Goal: Navigation & Orientation: Find specific page/section

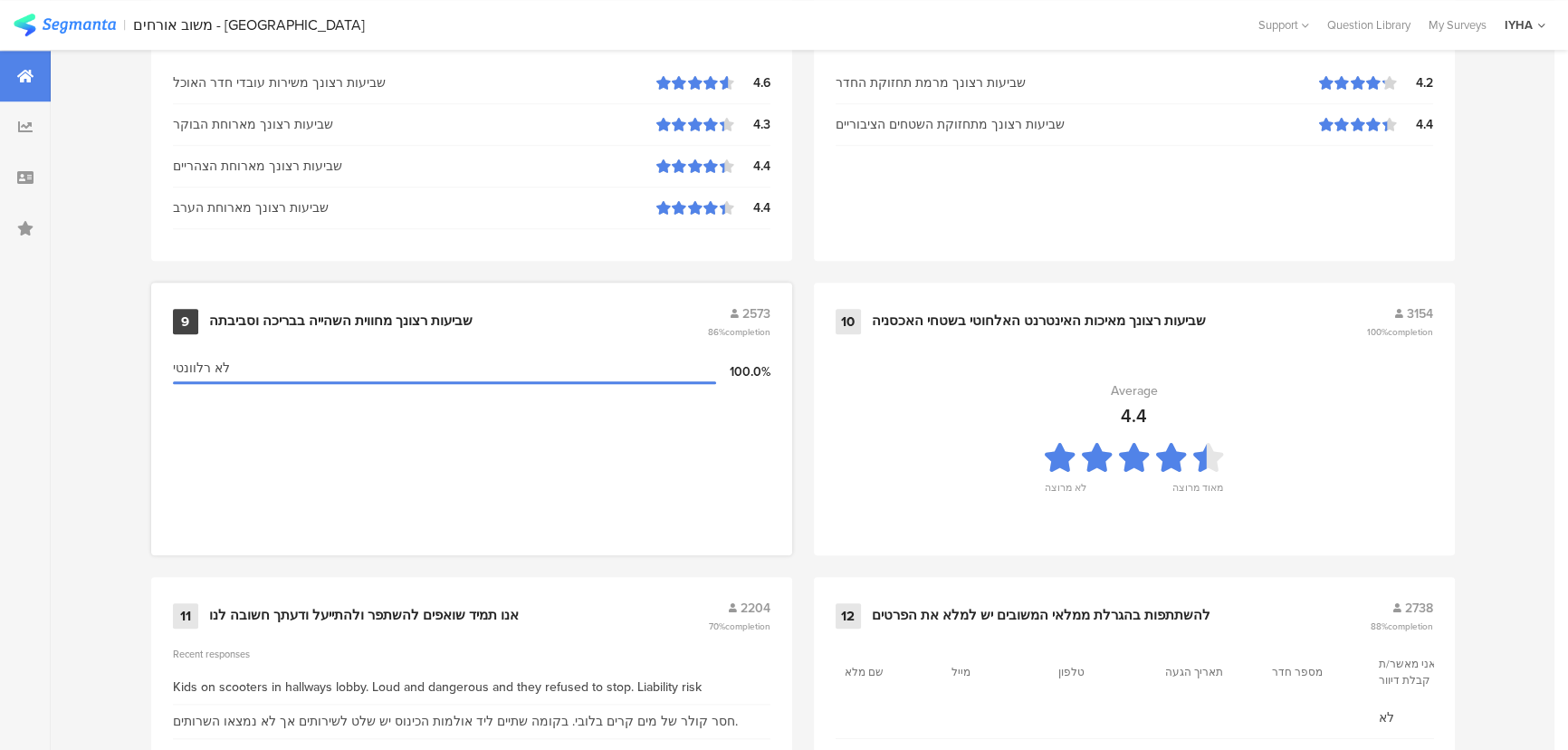
scroll to position [1903, 0]
